Goal: Task Accomplishment & Management: Manage account settings

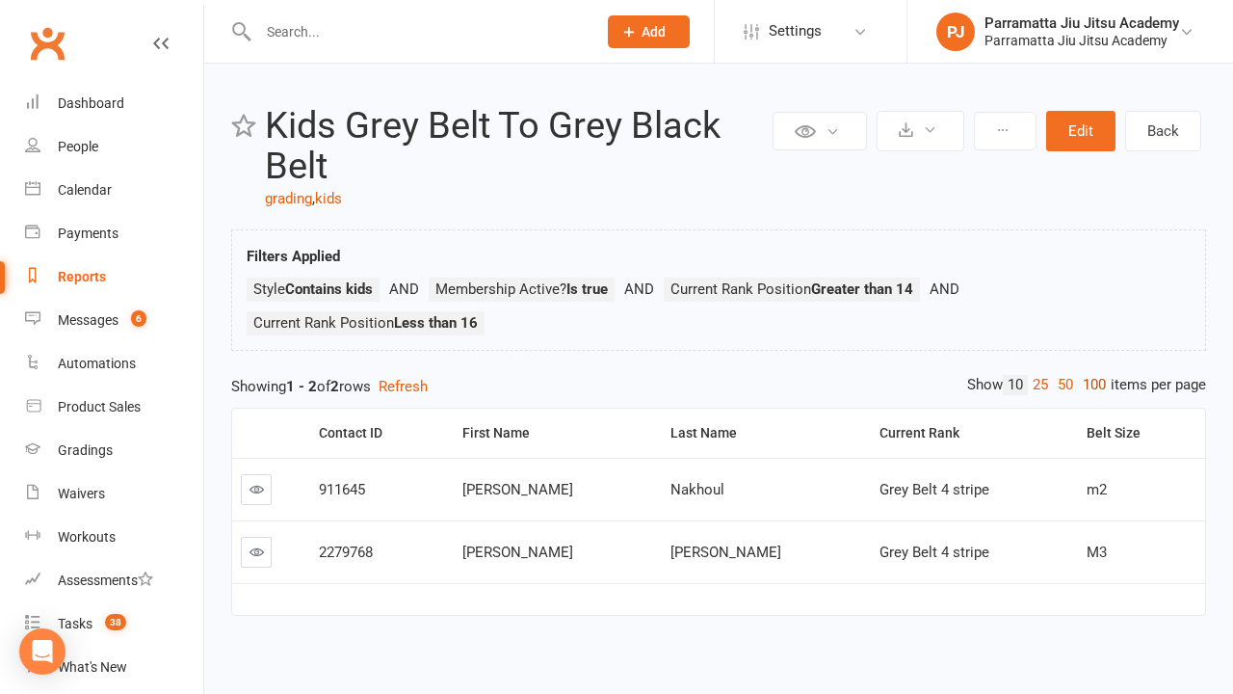
click at [1090, 384] on link "100" at bounding box center [1094, 385] width 33 height 20
click at [740, 433] on div "Last Name" at bounding box center [763, 433] width 185 height 14
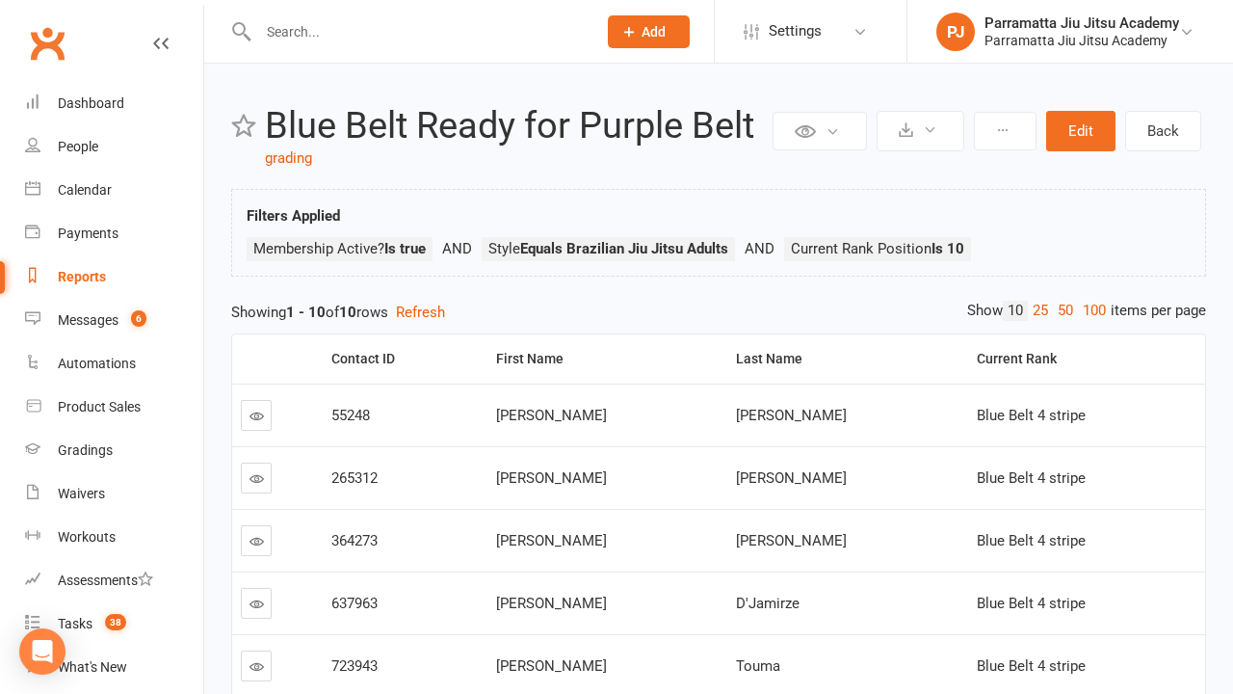
click at [1090, 310] on link "100" at bounding box center [1094, 311] width 33 height 20
click at [0, 0] on div "Loading" at bounding box center [0, 0] width 0 height 0
click at [828, 358] on div "Last Name" at bounding box center [844, 359] width 217 height 14
click at [0, 0] on div "Loading" at bounding box center [0, 0] width 0 height 0
click at [828, 358] on div "Last Name" at bounding box center [844, 359] width 217 height 14
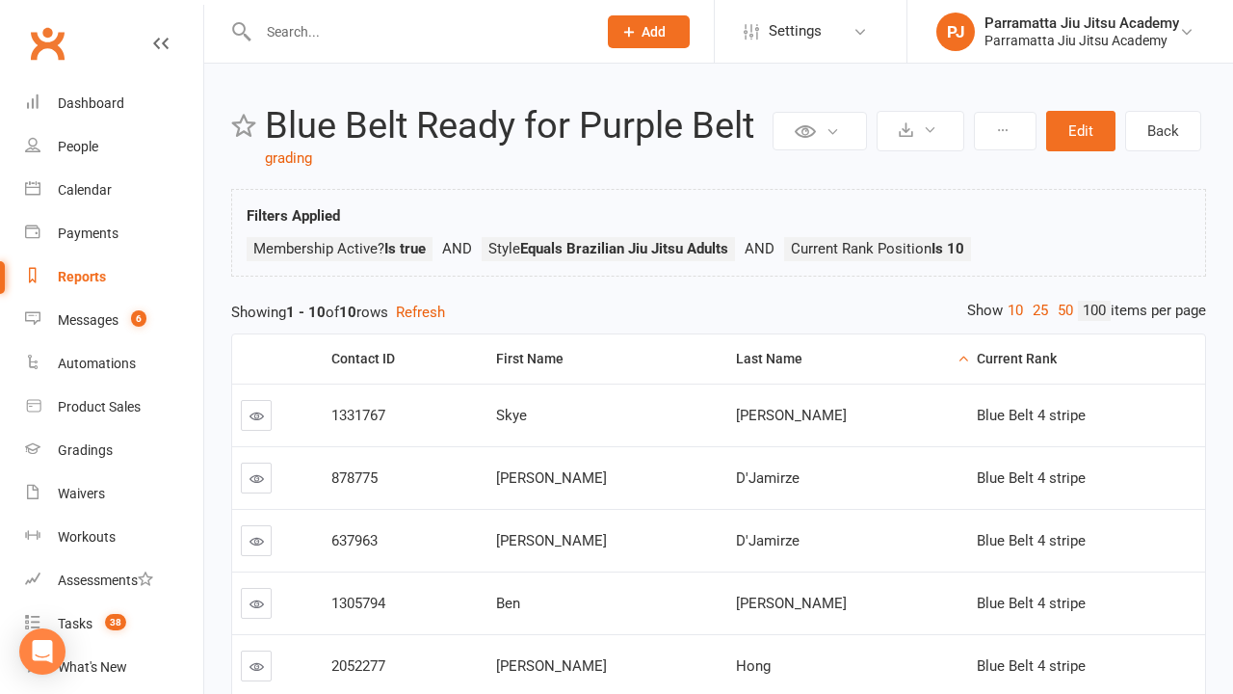
click at [0, 0] on div "Loading" at bounding box center [0, 0] width 0 height 0
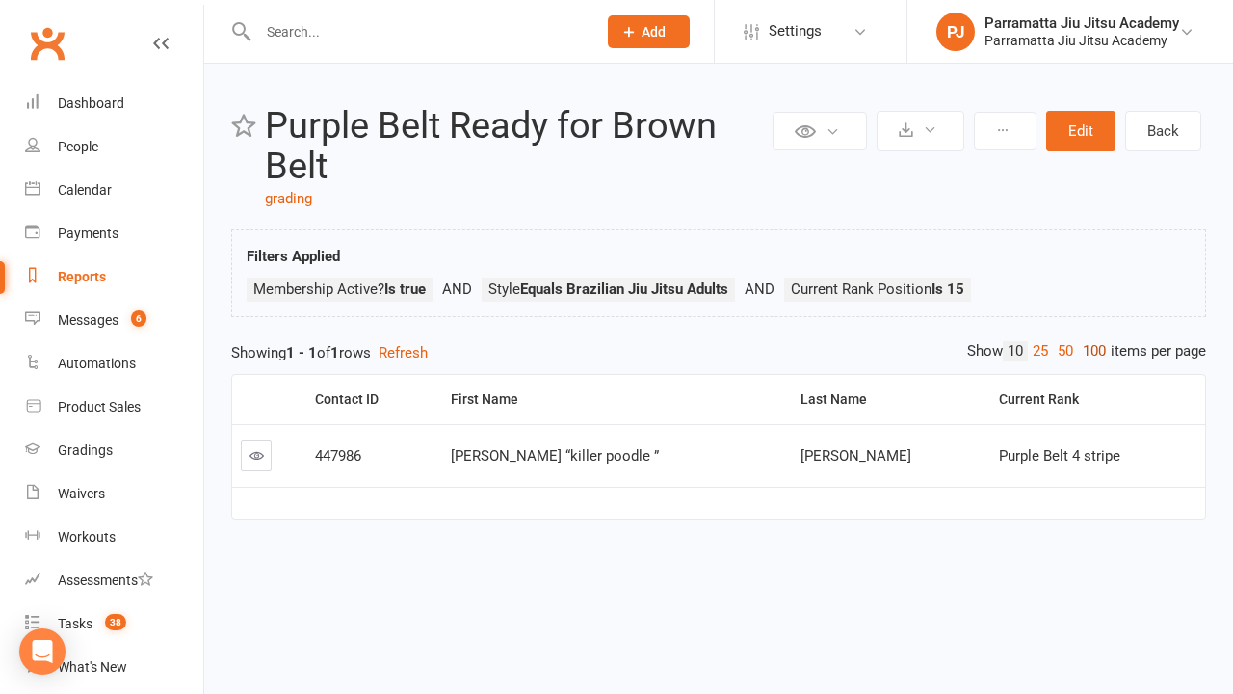
click at [1090, 351] on link "100" at bounding box center [1094, 351] width 33 height 20
click at [867, 399] on div "Last Name" at bounding box center [888, 399] width 174 height 14
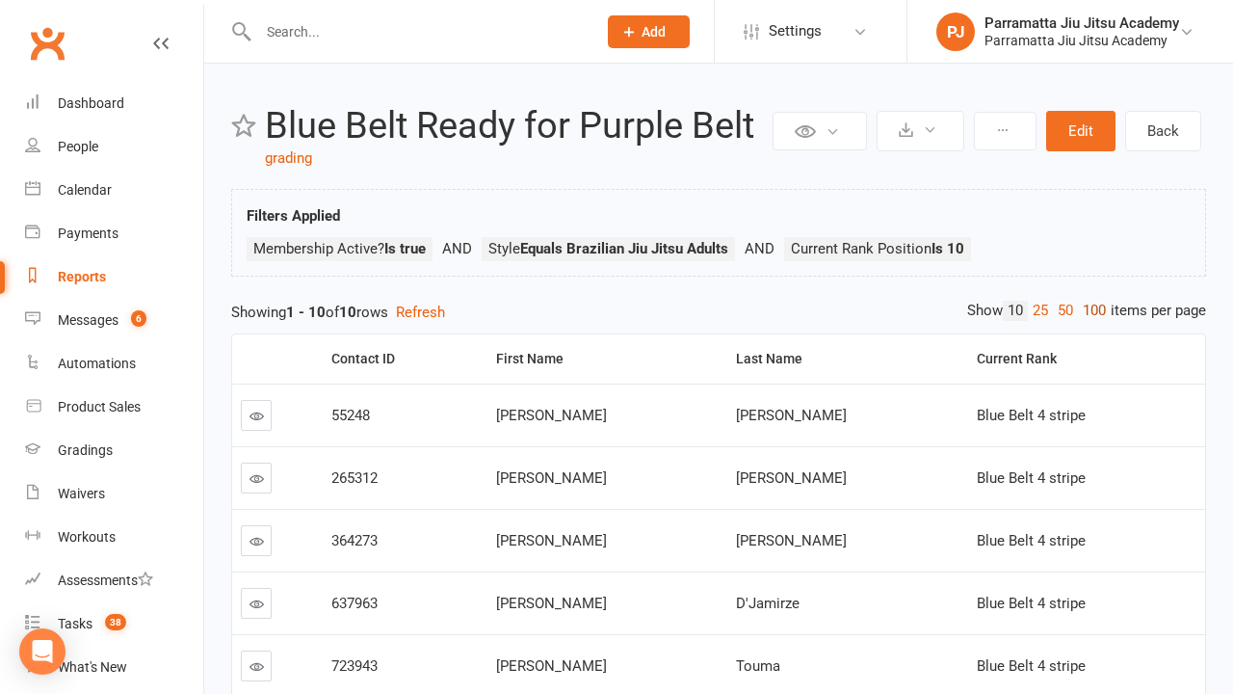
click at [1090, 310] on link "100" at bounding box center [1094, 311] width 33 height 20
click at [828, 358] on div "Last Name" at bounding box center [844, 359] width 217 height 14
